Goal: Register for event/course

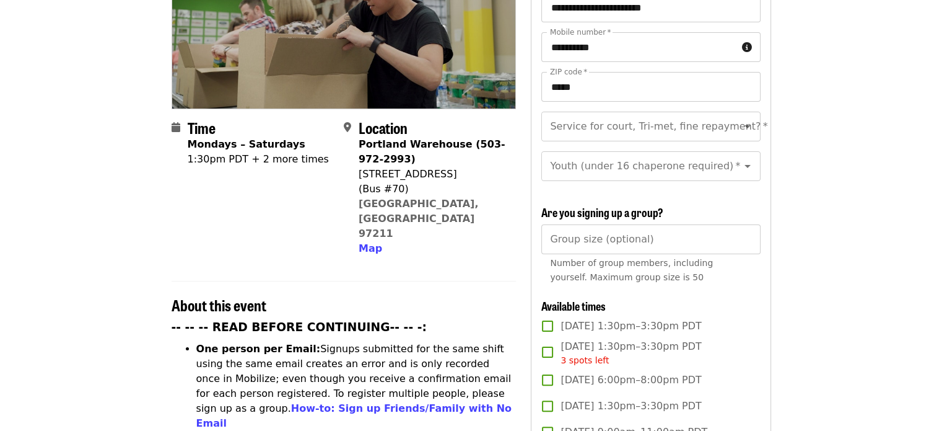
scroll to position [212, 0]
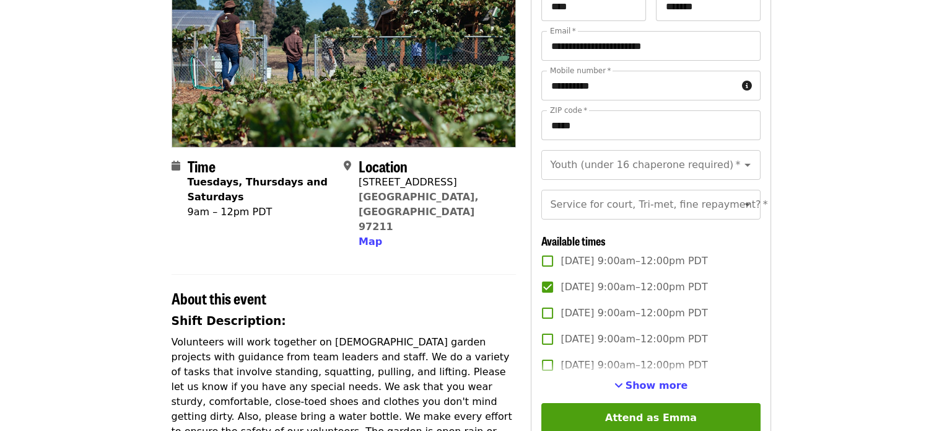
scroll to position [220, 0]
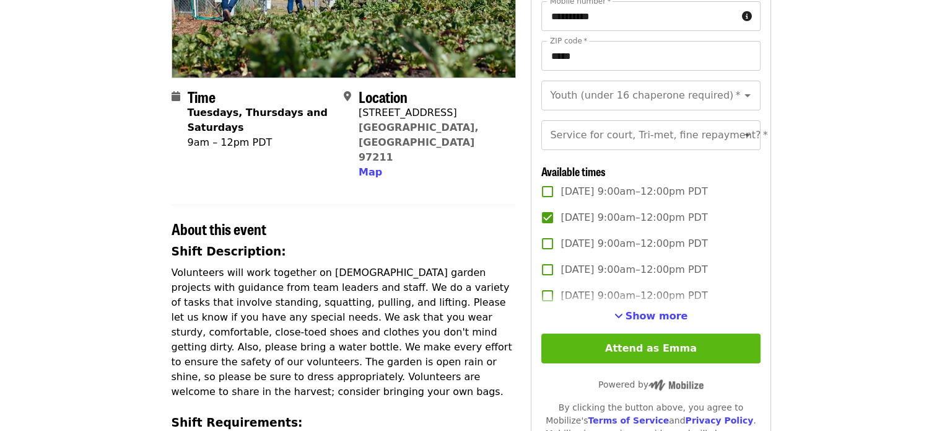
click at [699, 363] on button "Attend as Emma" at bounding box center [650, 348] width 219 height 30
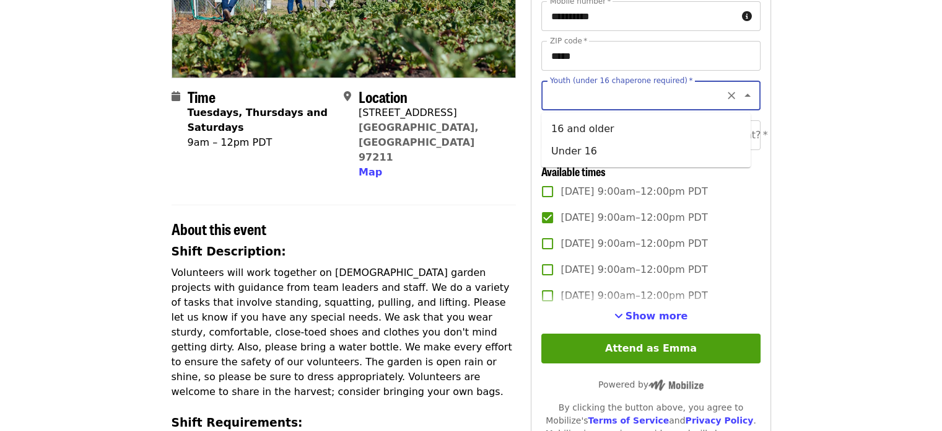
click at [619, 101] on input "Youth (under 16 chaperone required)   *" at bounding box center [635, 96] width 168 height 24
click at [560, 133] on li "16 and older" at bounding box center [645, 129] width 209 height 22
type input "**********"
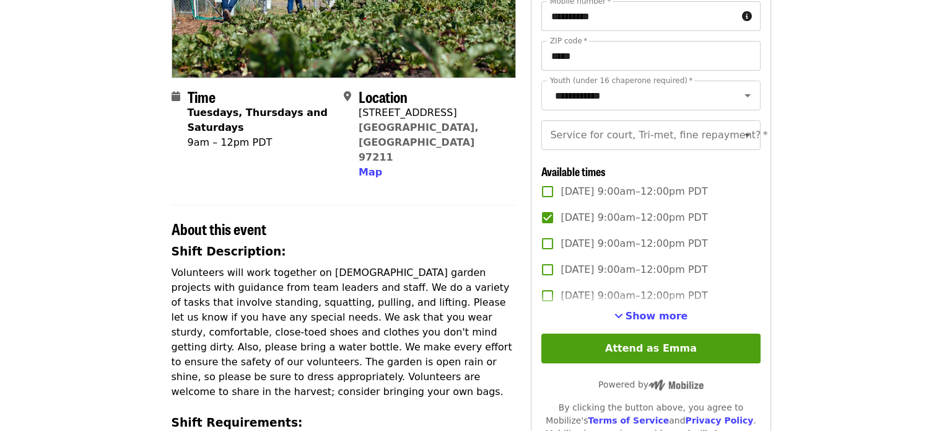
click at [909, 151] on article "Portland Dig In!: Eastside Learning Garden (all ages) - Aug/Sept/Oct Volunteer …" at bounding box center [471, 431] width 942 height 1193
click at [701, 147] on input "Service for court, Tri-met, fine repayment?   *" at bounding box center [635, 135] width 168 height 24
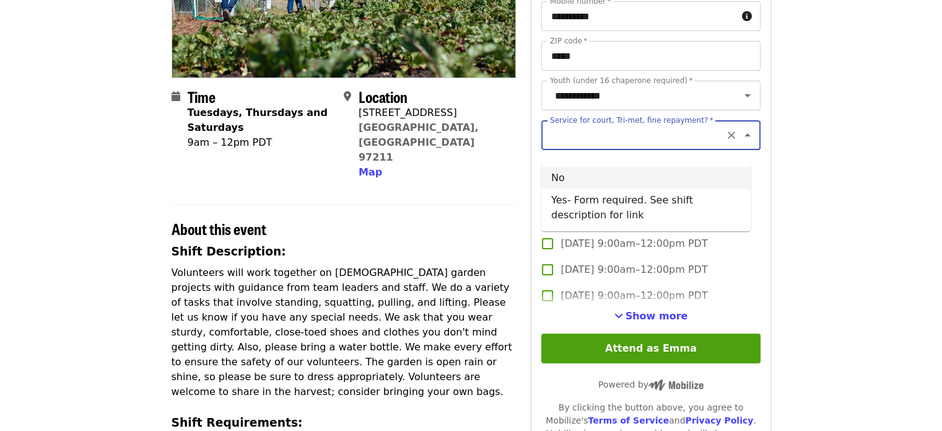
click at [680, 186] on li "No" at bounding box center [645, 178] width 209 height 22
type input "**"
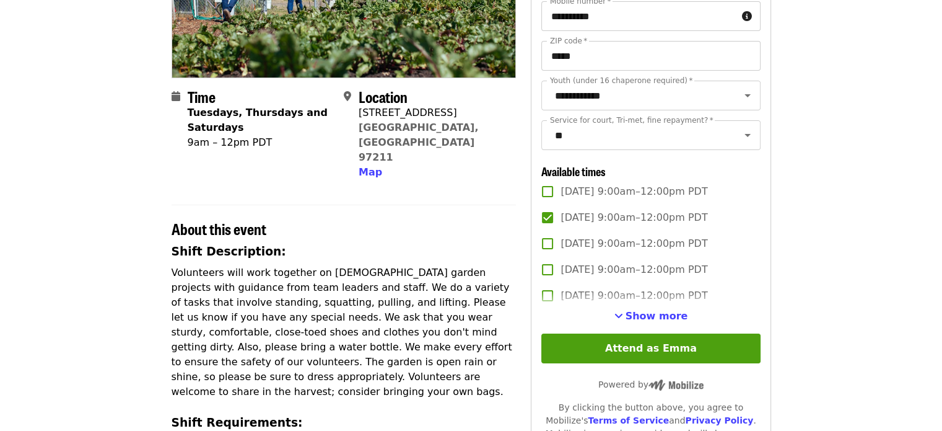
click at [859, 199] on article "Portland Dig In!: Eastside Learning Garden (all ages) - Aug/Sept/Oct Volunteer …" at bounding box center [471, 431] width 942 height 1193
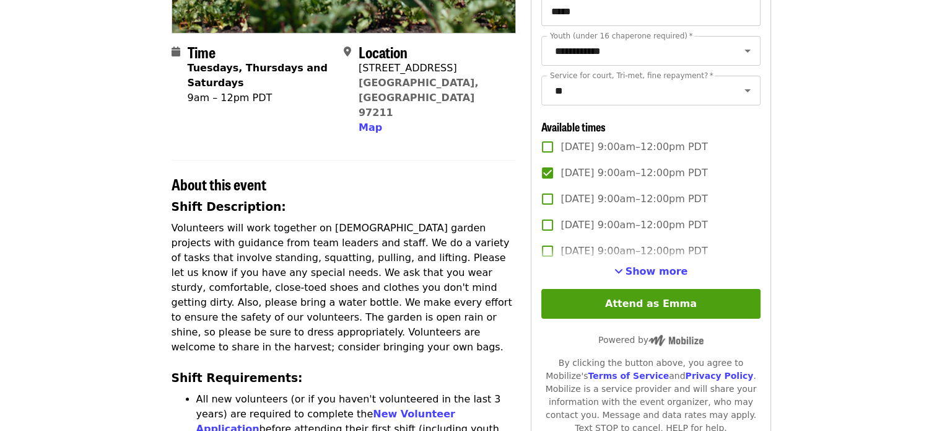
scroll to position [272, 0]
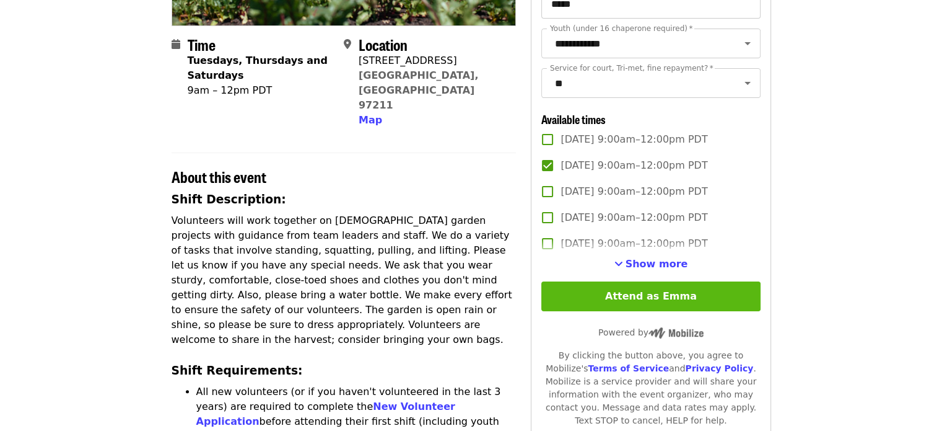
click at [726, 311] on button "Attend as Emma" at bounding box center [650, 296] width 219 height 30
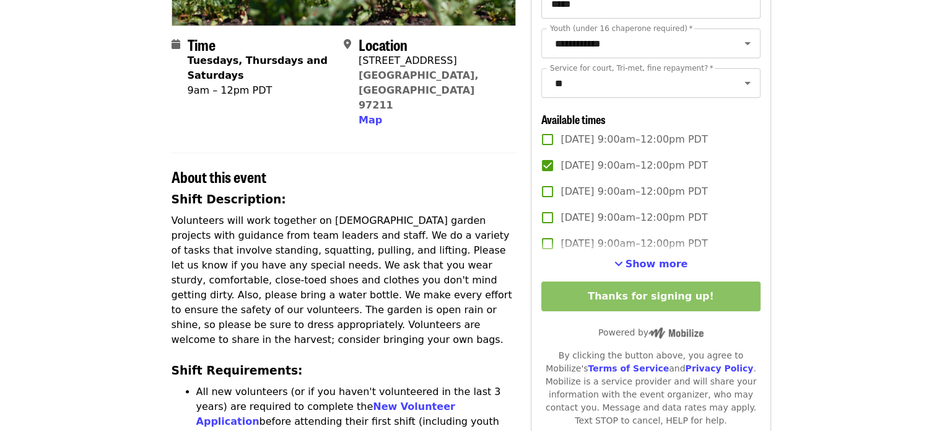
scroll to position [0, 0]
